Goal: Transaction & Acquisition: Purchase product/service

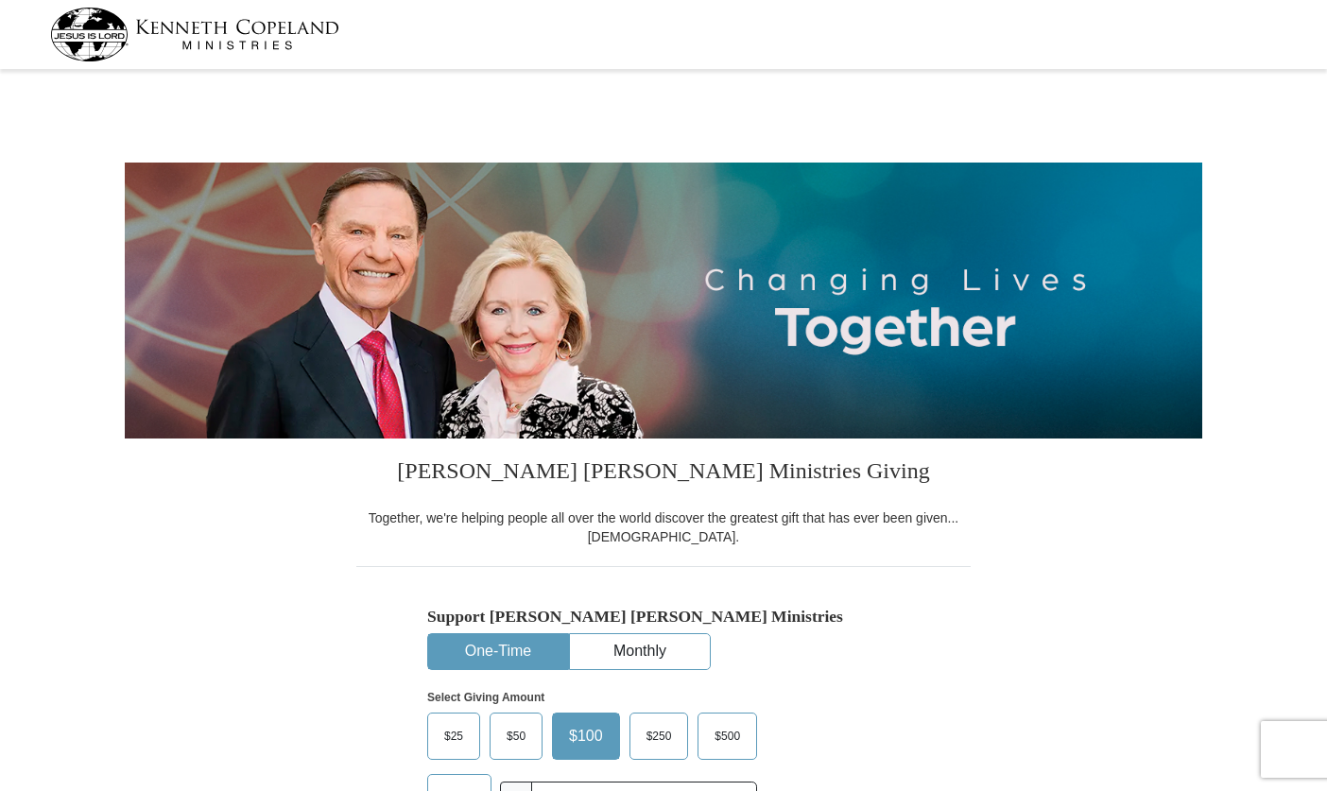
select select "NC"
